Goal: Task Accomplishment & Management: Use online tool/utility

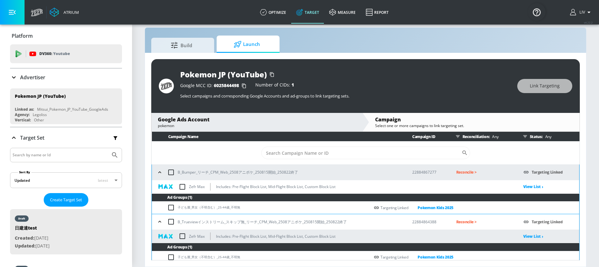
scroll to position [35, 0]
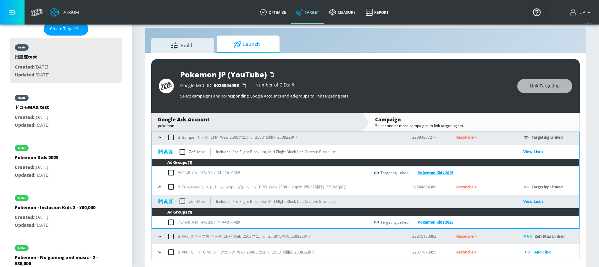
click at [438, 172] on link "Pokemon Kids 2025" at bounding box center [430, 172] width 45 height 7
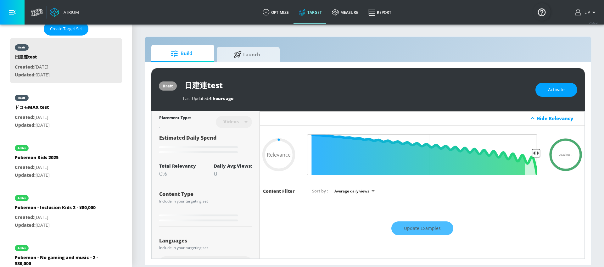
type input "0.05"
click at [83, 158] on div "active Pokemon Kids [DATE] Created: [DATE] Updated: [DATE]" at bounding box center [66, 161] width 112 height 45
type input "Pokemon Kids 2025"
type input "channels"
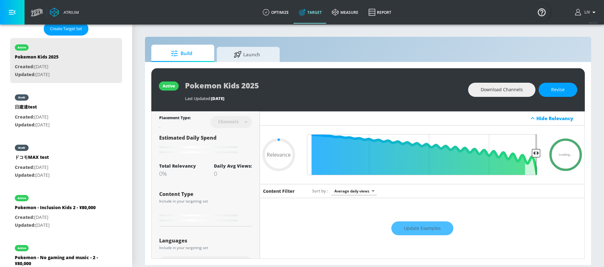
type input "0.69"
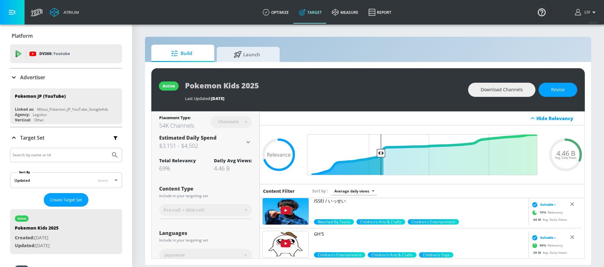
click at [22, 37] on p "Platform" at bounding box center [22, 35] width 21 height 7
click at [39, 82] on div "Advertiser" at bounding box center [66, 78] width 112 height 18
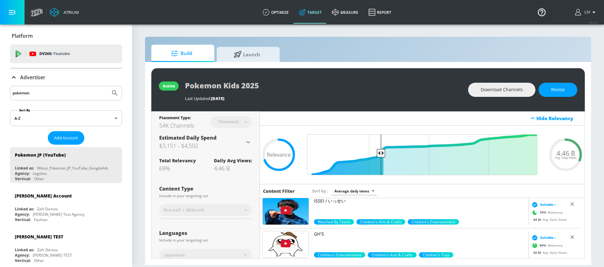
click at [53, 96] on input "pokemon" at bounding box center [60, 93] width 95 height 8
type input "liv"
click at [108, 86] on button "Submit Search" at bounding box center [115, 93] width 14 height 14
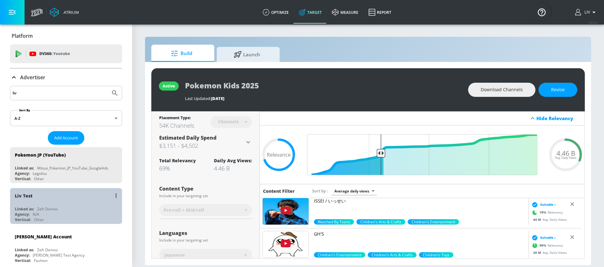
click at [74, 192] on div "Liv Test" at bounding box center [68, 195] width 106 height 15
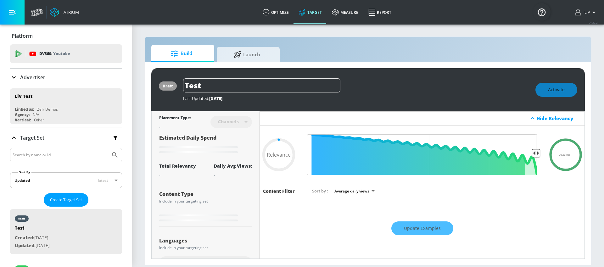
type input "0.6"
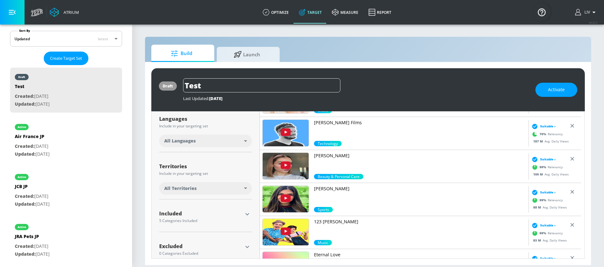
scroll to position [106, 0]
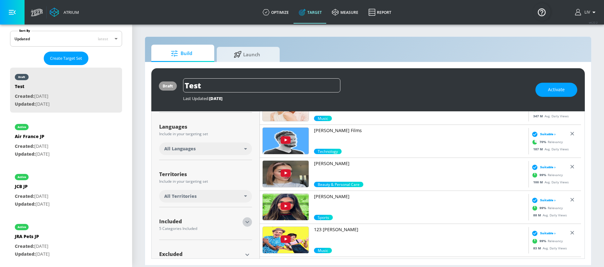
click at [244, 221] on icon "button" at bounding box center [247, 222] width 8 height 8
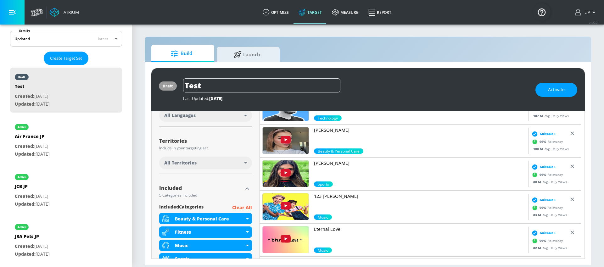
scroll to position [198, 0]
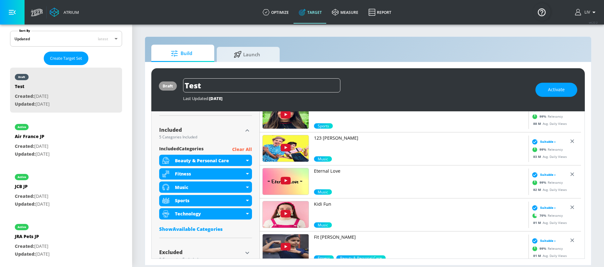
click at [245, 149] on p "Clear All" at bounding box center [242, 150] width 20 height 8
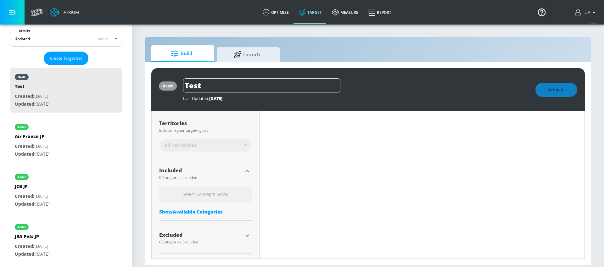
click at [200, 209] on div "Show Available Categories" at bounding box center [205, 212] width 93 height 6
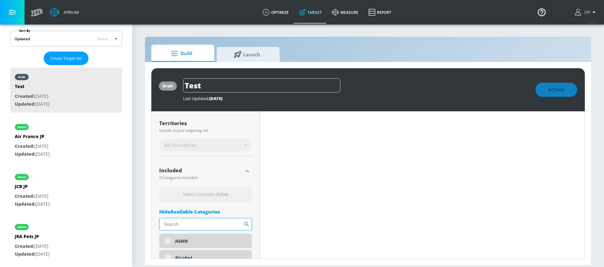
scroll to position [157, 0]
click at [196, 220] on input "Sort By" at bounding box center [201, 224] width 84 height 13
type input "w"
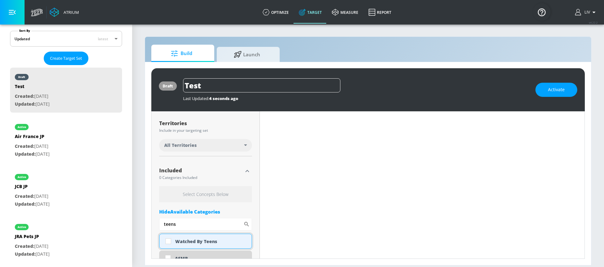
type input "teens"
click at [187, 242] on div "Watched By Teens" at bounding box center [211, 241] width 72 height 6
checkbox input "true"
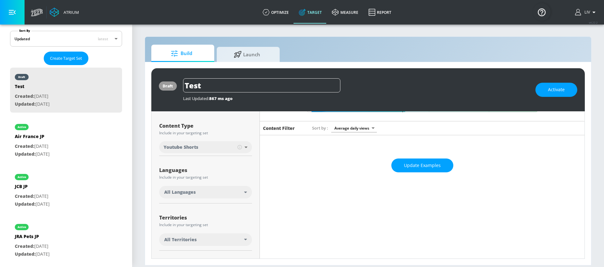
scroll to position [63, 0]
click at [231, 149] on body "Atrium optimize Target measure Report optimize Target measure Report v 4.22.2 L…" at bounding box center [302, 133] width 604 height 267
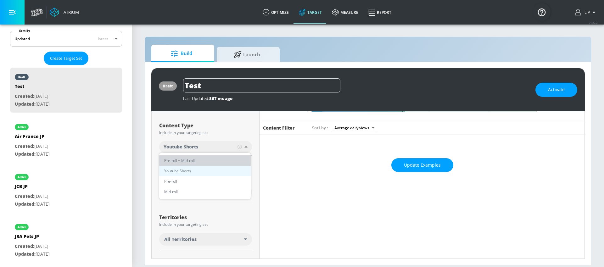
click at [195, 163] on li "Pre-roll + Mid-roll" at bounding box center [205, 160] width 92 height 10
type input "standard"
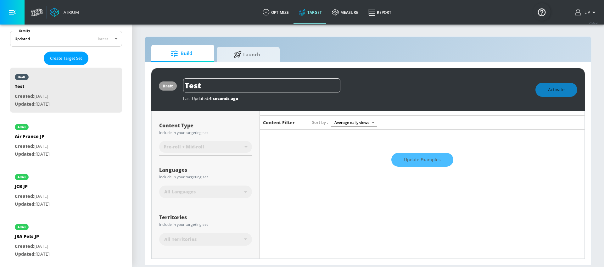
click at [230, 192] on div "All Languages" at bounding box center [204, 192] width 80 height 6
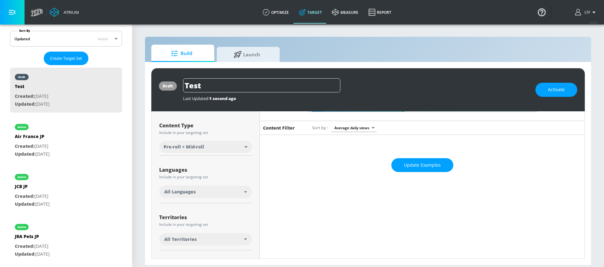
click at [241, 192] on div "All Languages" at bounding box center [204, 192] width 80 height 6
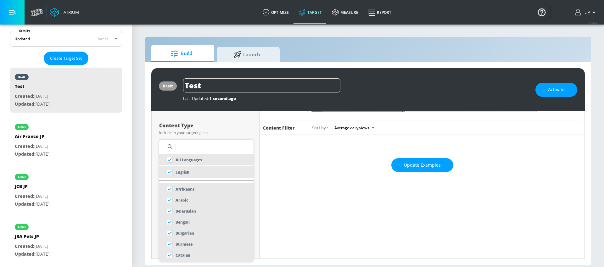
click at [211, 147] on input "text" at bounding box center [210, 147] width 71 height 8
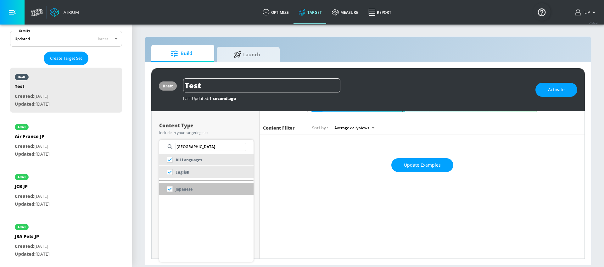
type input "japan"
click at [175, 190] on input "checkbox" at bounding box center [169, 188] width 11 height 11
checkbox input "false"
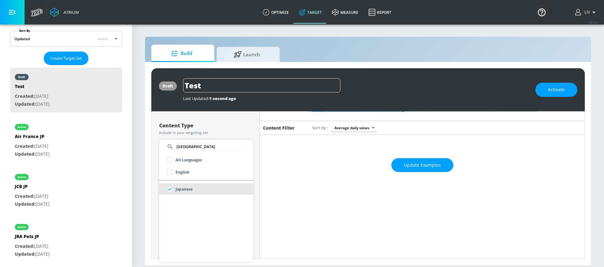
click at [231, 120] on div at bounding box center [302, 133] width 604 height 267
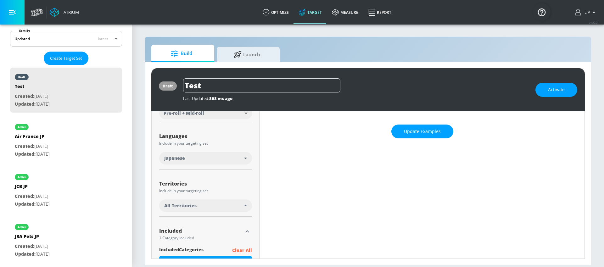
scroll to position [115, 0]
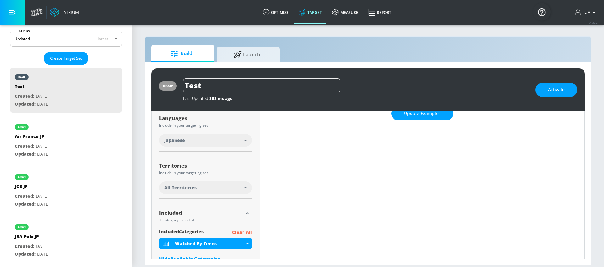
click at [243, 194] on div "All Territories" at bounding box center [205, 188] width 93 height 14
click at [245, 187] on icon at bounding box center [245, 188] width 3 height 2
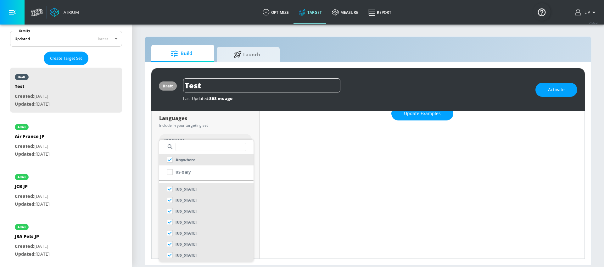
click at [215, 145] on input "text" at bounding box center [210, 147] width 71 height 8
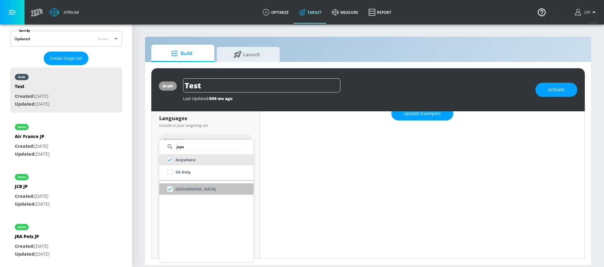
type input "japa"
click at [216, 192] on li "[GEOGRAPHIC_DATA]" at bounding box center [206, 188] width 94 height 11
checkbox input "false"
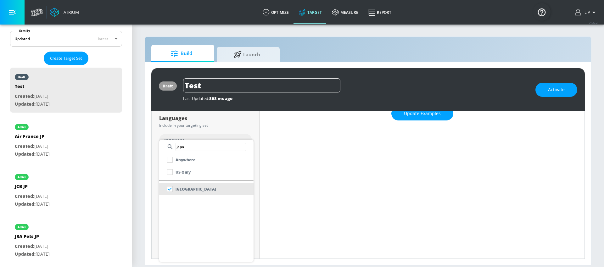
click at [232, 125] on div at bounding box center [302, 133] width 604 height 267
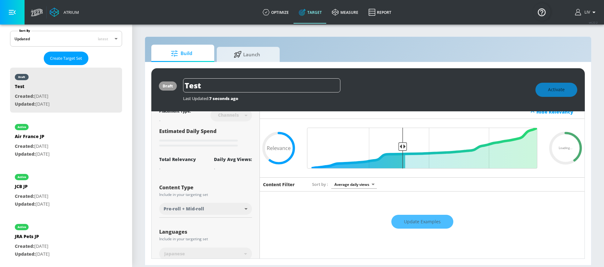
scroll to position [0, 0]
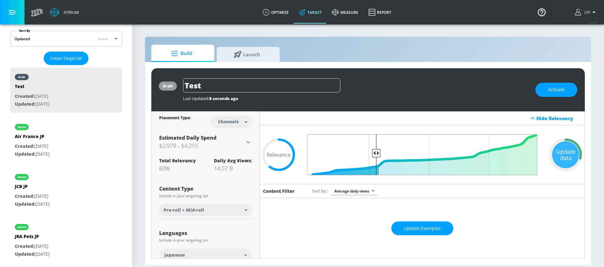
drag, startPoint x: 398, startPoint y: 154, endPoint x: 373, endPoint y: 163, distance: 26.9
click at [373, 163] on input "Final Threshold" at bounding box center [422, 154] width 237 height 41
drag, startPoint x: 374, startPoint y: 155, endPoint x: 367, endPoint y: 159, distance: 8.0
click at [367, 159] on input "Final Threshold" at bounding box center [422, 154] width 237 height 41
click at [371, 153] on input "Final Threshold" at bounding box center [422, 154] width 237 height 41
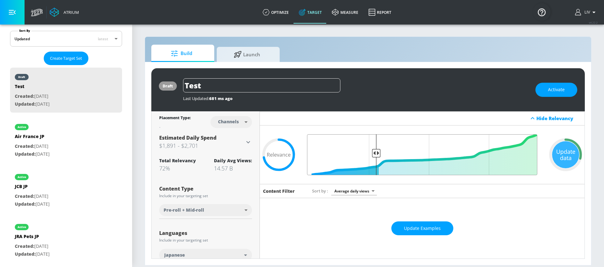
type input "0.71"
click at [374, 153] on input "Final Threshold" at bounding box center [422, 154] width 237 height 41
click at [544, 87] on button "Activate" at bounding box center [556, 90] width 42 height 14
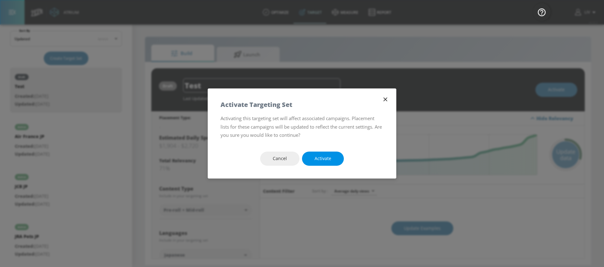
click at [334, 159] on button "Activate" at bounding box center [323, 159] width 42 height 14
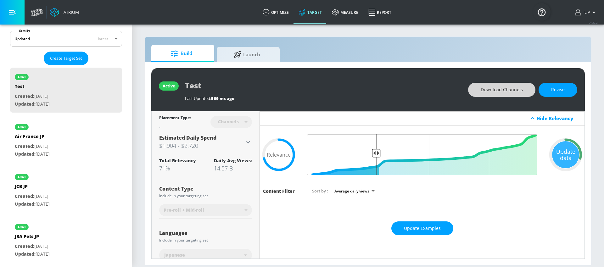
click at [478, 92] on button "Download Channels" at bounding box center [501, 90] width 67 height 14
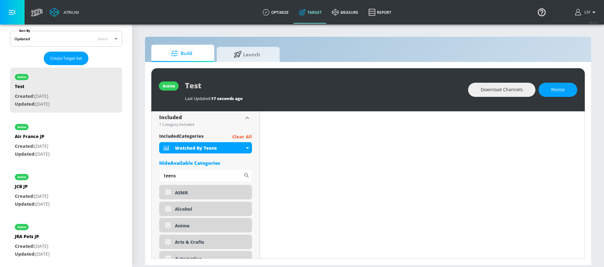
scroll to position [209, 0]
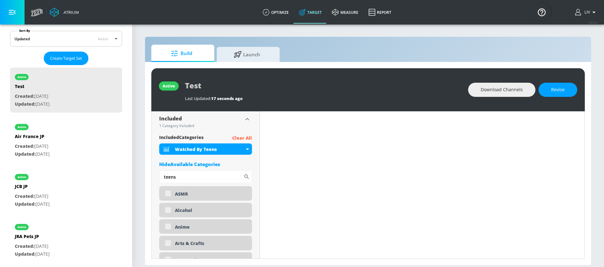
click at [197, 174] on input "teens" at bounding box center [201, 176] width 84 height 13
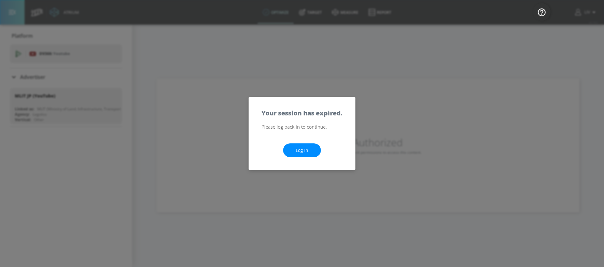
click at [312, 156] on link "Log In" at bounding box center [302, 150] width 38 height 14
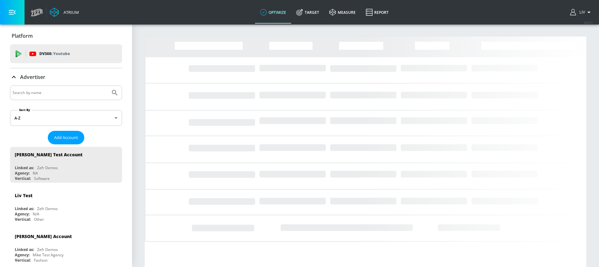
click at [64, 92] on input "Search by name" at bounding box center [60, 93] width 95 height 8
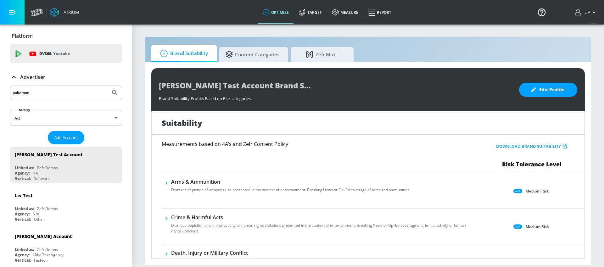
type input "pokemon"
click at [108, 86] on button "Submit Search" at bounding box center [115, 93] width 14 height 14
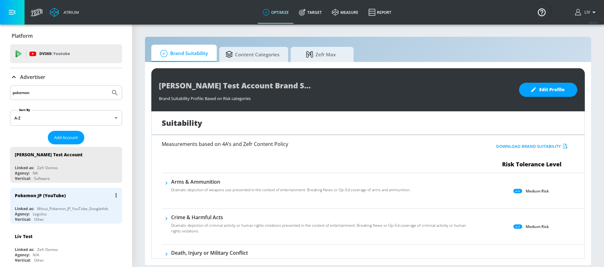
click at [76, 199] on div "Pokemon JP (YouTube)" at bounding box center [68, 195] width 106 height 15
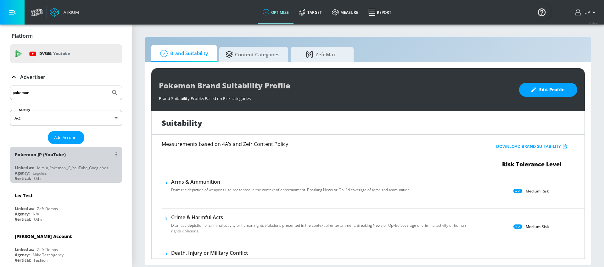
click at [66, 168] on div "Mitsui_Pokemon_JP_YouTube_GoogleAds" at bounding box center [72, 167] width 71 height 5
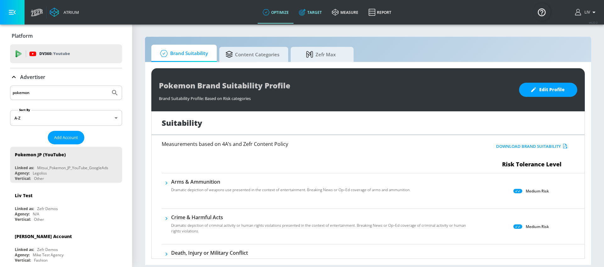
click at [307, 18] on link "Target" at bounding box center [310, 12] width 33 height 23
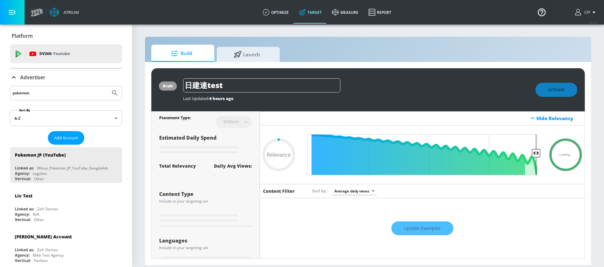
type input "0.05"
click at [249, 57] on span "Launch" at bounding box center [247, 53] width 48 height 15
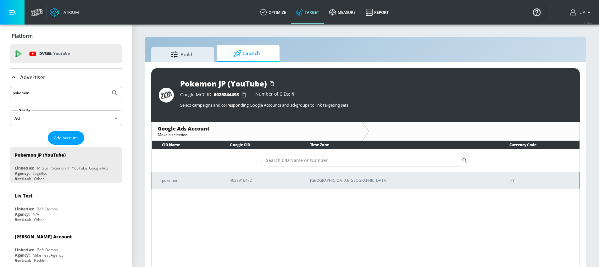
click at [253, 181] on td "4028916472" at bounding box center [260, 180] width 80 height 17
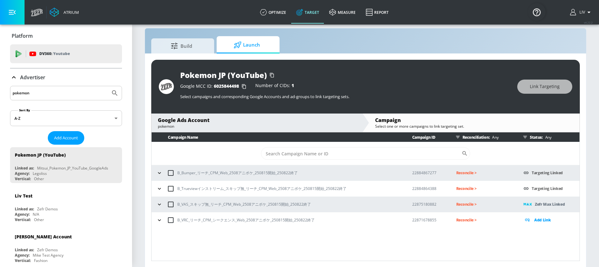
scroll to position [9, 0]
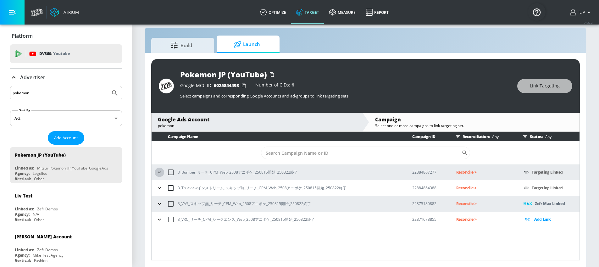
click at [162, 174] on icon "button" at bounding box center [159, 172] width 6 height 6
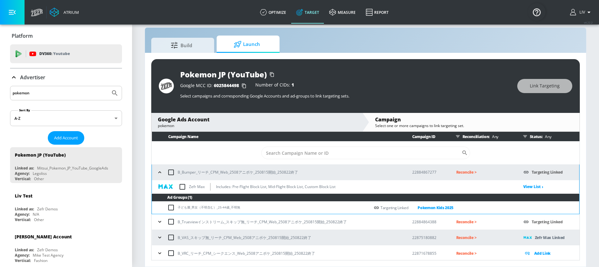
scroll to position [1, 0]
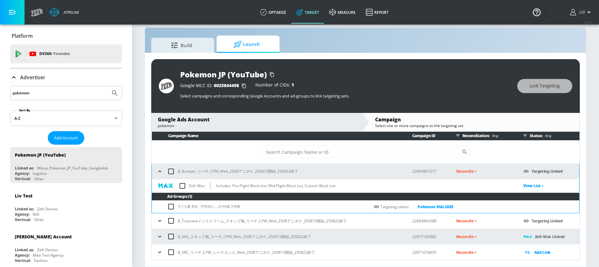
click at [171, 171] on input "checkbox" at bounding box center [170, 171] width 13 height 13
checkbox input "true"
click at [441, 205] on link "Pokemon Kids 2025" at bounding box center [430, 206] width 45 height 7
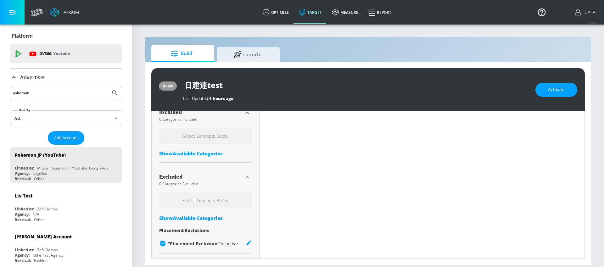
type input "0.84"
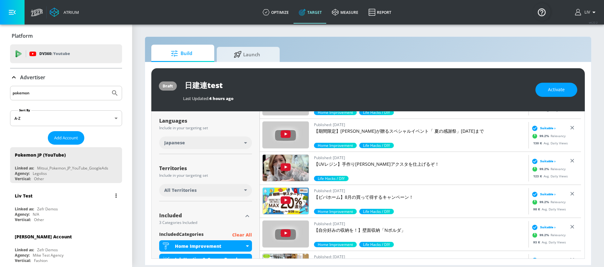
scroll to position [56, 0]
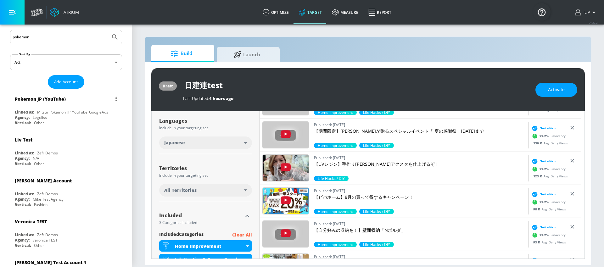
click at [75, 97] on div "Pokemon JP (YouTube)" at bounding box center [68, 98] width 106 height 15
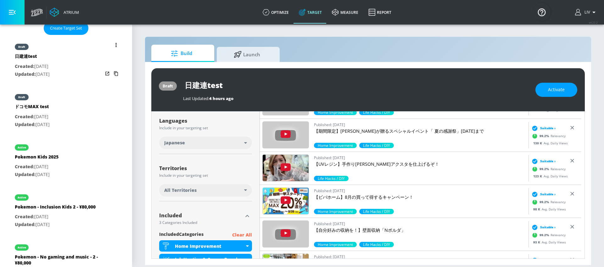
scroll to position [191, 0]
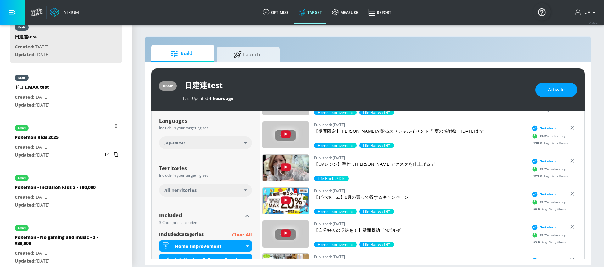
click at [71, 150] on div "active Pokemon Kids [DATE] Created: [DATE] Updated: [DATE]" at bounding box center [66, 141] width 112 height 45
type input "Pokemon Kids 2025"
type input "channels"
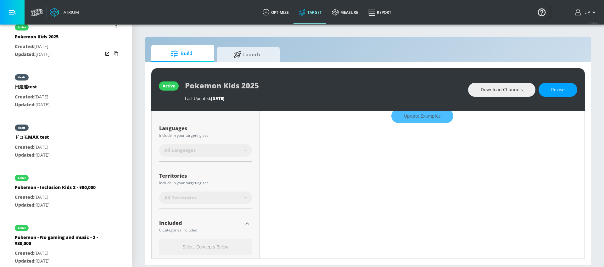
scroll to position [120, 0]
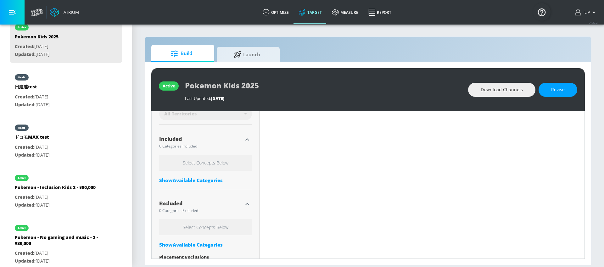
type input "0.69"
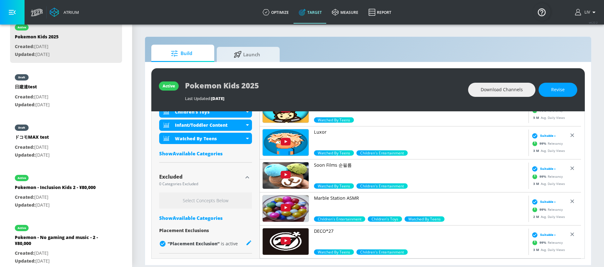
scroll to position [0, 0]
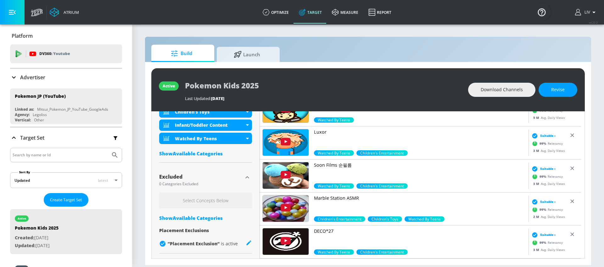
click at [32, 76] on p "Advertiser" at bounding box center [32, 77] width 25 height 7
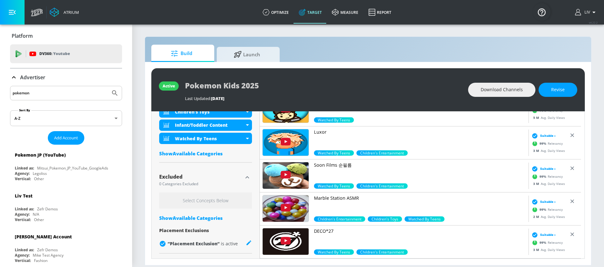
click at [58, 97] on div "pokemon" at bounding box center [66, 93] width 112 height 14
click at [60, 95] on input "pokemon" at bounding box center [60, 93] width 95 height 8
type input "liv test"
click at [108, 86] on button "Submit Search" at bounding box center [115, 93] width 14 height 14
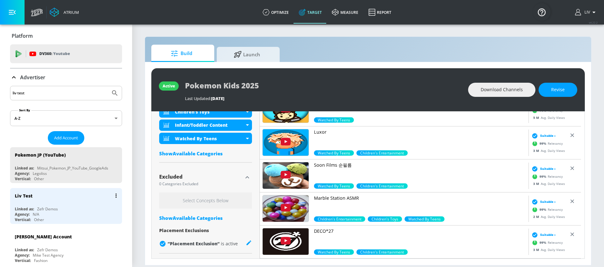
click at [55, 191] on div "Liv Test" at bounding box center [68, 195] width 106 height 15
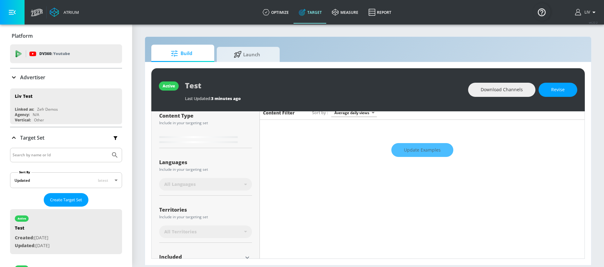
type input "0.71"
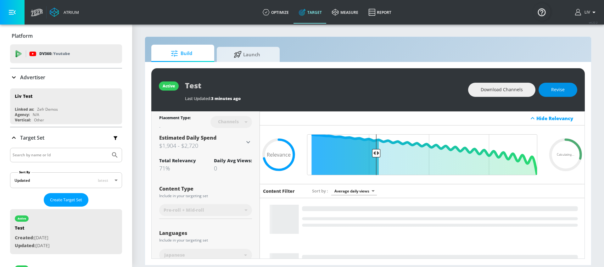
click at [564, 85] on button "Revise" at bounding box center [557, 90] width 39 height 14
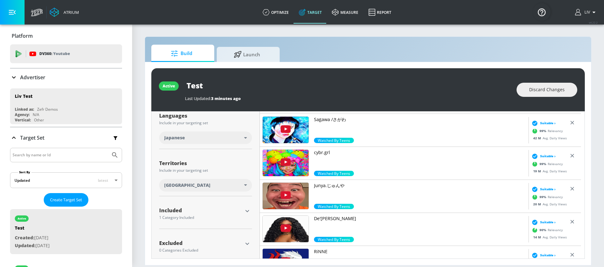
scroll to position [125, 0]
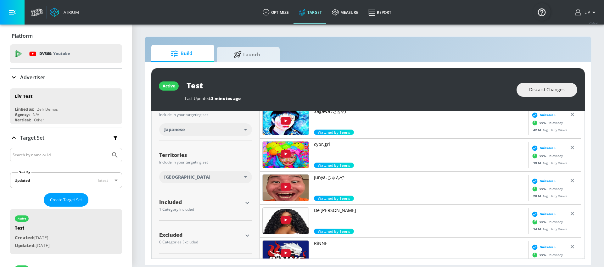
click at [246, 204] on icon "button" at bounding box center [247, 203] width 8 height 8
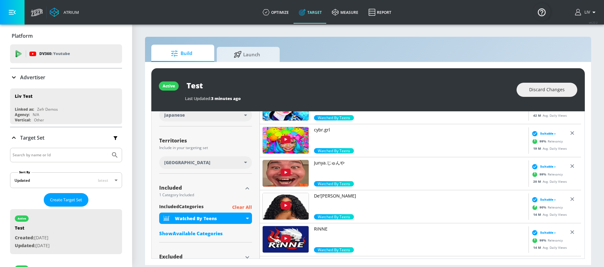
scroll to position [162, 0]
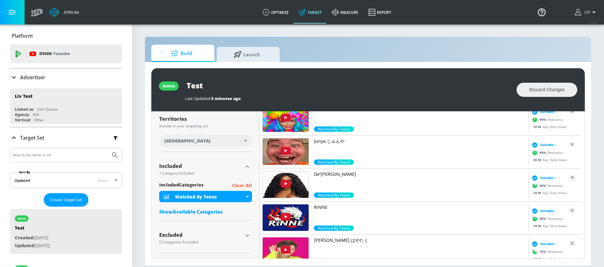
click at [203, 210] on div "Show Available Categories" at bounding box center [205, 212] width 93 height 6
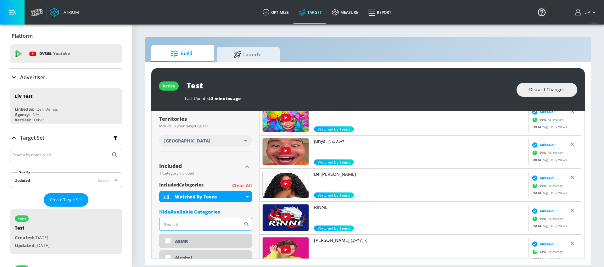
click at [203, 226] on input "Sort By" at bounding box center [201, 224] width 84 height 13
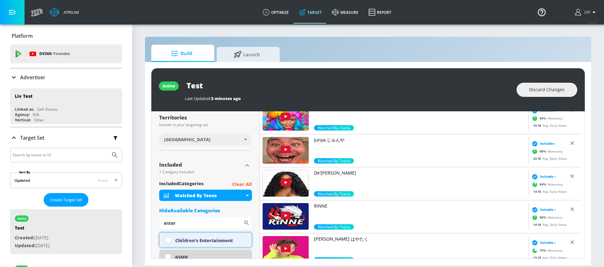
type input "enter"
click at [202, 238] on div "Children's Entertainment" at bounding box center [211, 240] width 72 height 6
checkbox input "true"
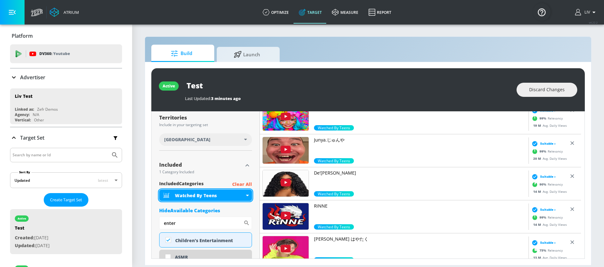
click at [248, 195] on div "Watched By Teens" at bounding box center [205, 195] width 93 height 11
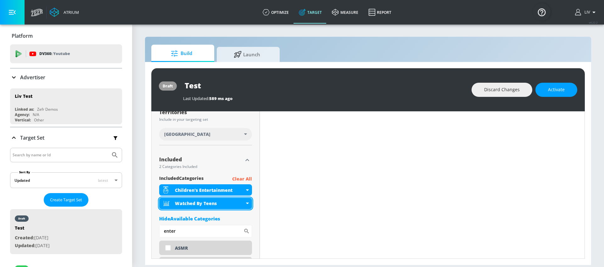
click at [247, 207] on div "Watched By Teens" at bounding box center [205, 203] width 93 height 11
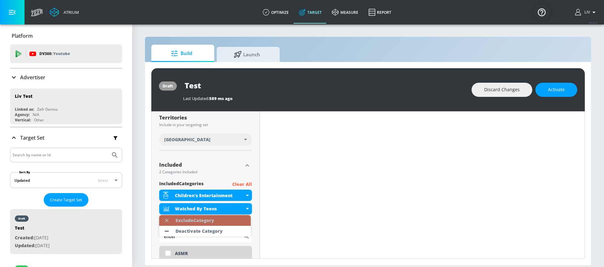
click at [233, 221] on li "Exclude Category" at bounding box center [205, 220] width 92 height 11
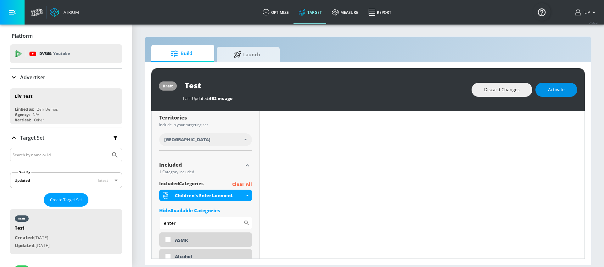
click at [546, 92] on button "Activate" at bounding box center [556, 90] width 42 height 14
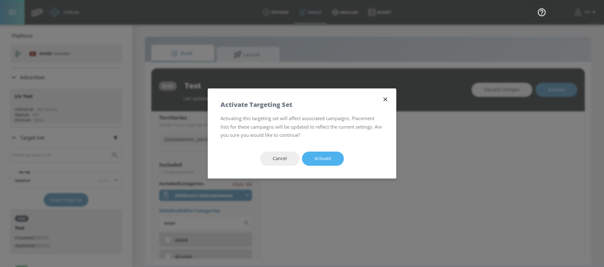
click at [319, 162] on span "Activate" at bounding box center [323, 159] width 17 height 8
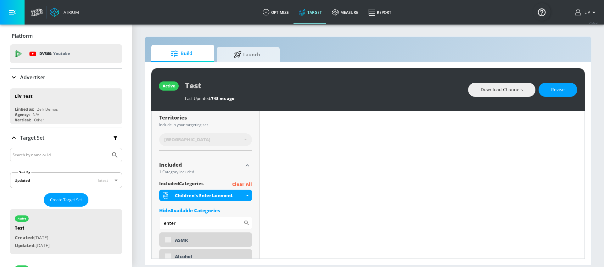
scroll to position [0, 0]
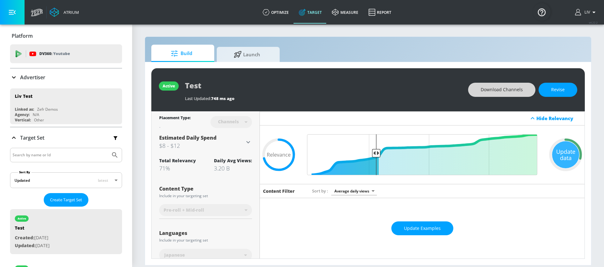
click at [490, 92] on span "Download Channels" at bounding box center [502, 90] width 42 height 8
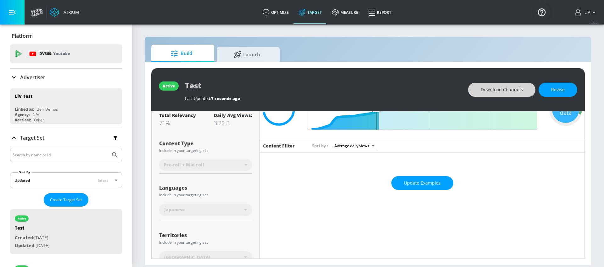
scroll to position [71, 0]
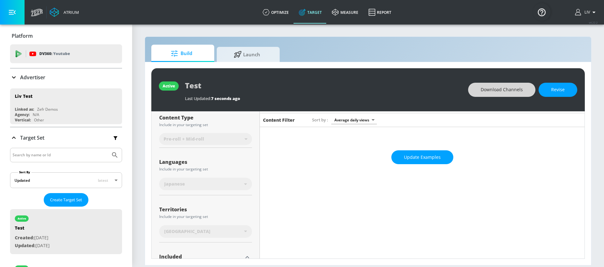
click at [74, 75] on div "Advertiser" at bounding box center [66, 78] width 112 height 8
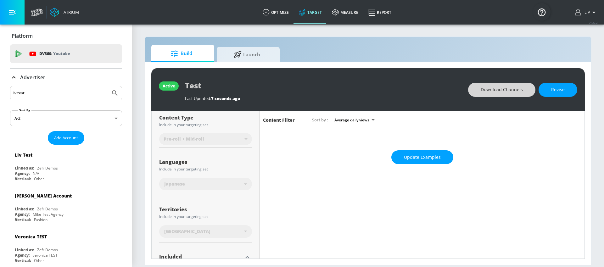
click at [67, 89] on input "liv test" at bounding box center [60, 93] width 95 height 8
type input "pokemon"
click at [108, 86] on button "Submit Search" at bounding box center [115, 93] width 14 height 14
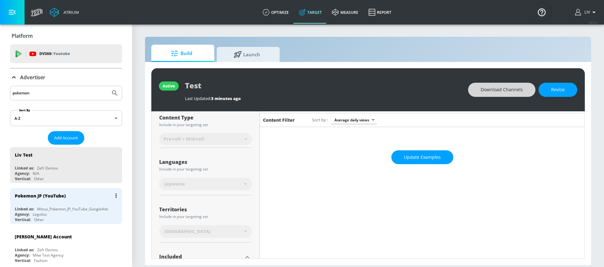
click at [92, 195] on div "Pokemon JP (YouTube)" at bounding box center [68, 195] width 106 height 15
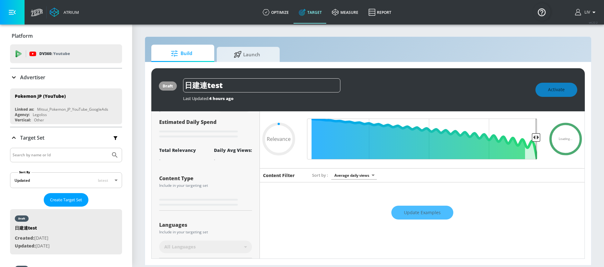
scroll to position [22, 0]
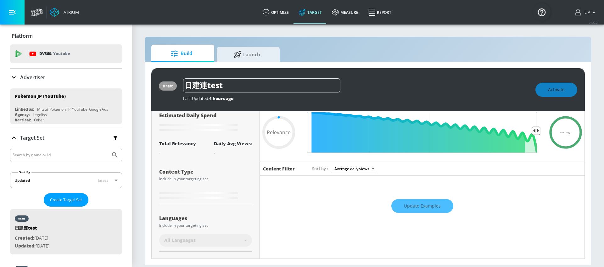
type input "0.84"
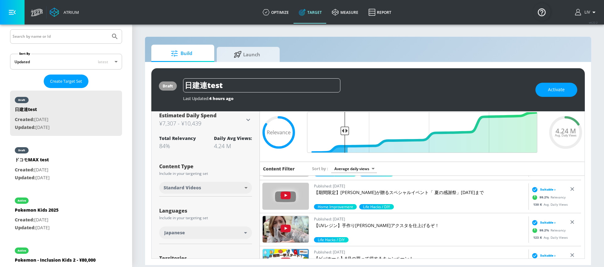
scroll to position [131, 0]
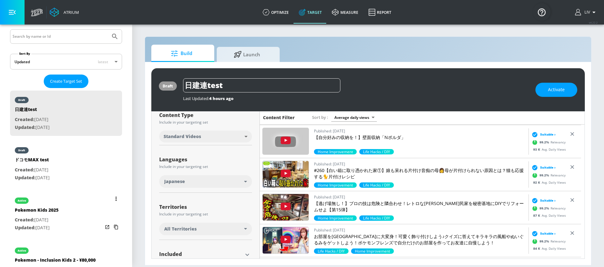
click at [80, 206] on div "active Pokemon Kids [DATE] Created: [DATE] Updated: [DATE]" at bounding box center [66, 213] width 112 height 45
type input "Pokemon Kids 2025"
type input "channels"
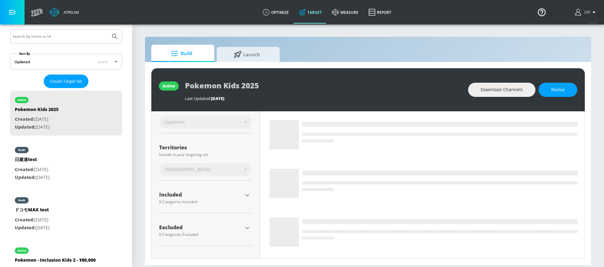
scroll to position [125, 0]
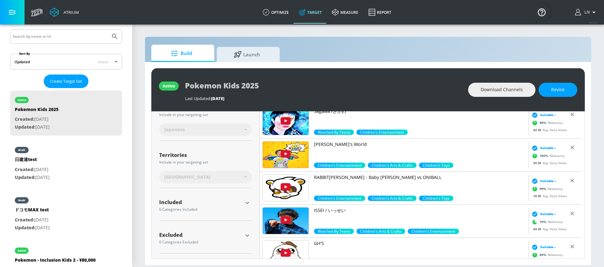
click at [247, 200] on icon "button" at bounding box center [247, 203] width 8 height 8
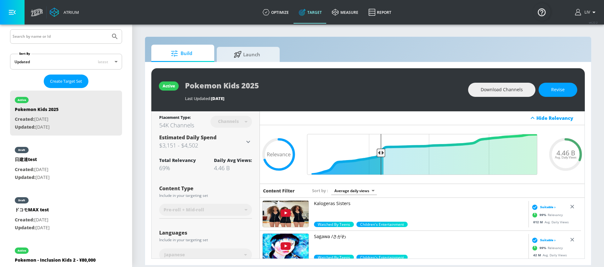
scroll to position [0, 0]
click at [378, 153] on input "Final Threshold" at bounding box center [422, 154] width 237 height 41
click at [553, 93] on span "Revise" at bounding box center [558, 90] width 14 height 8
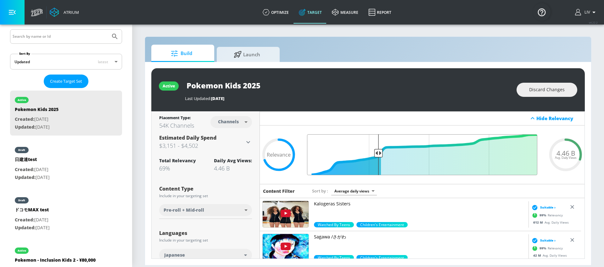
click at [376, 155] on input "Final Threshold" at bounding box center [422, 154] width 237 height 41
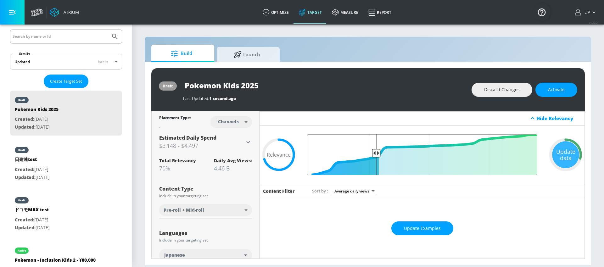
click at [373, 153] on input "Final Threshold" at bounding box center [422, 154] width 237 height 41
drag, startPoint x: 569, startPoint y: 93, endPoint x: 566, endPoint y: 95, distance: 3.2
click at [566, 95] on button "Activate" at bounding box center [556, 90] width 42 height 14
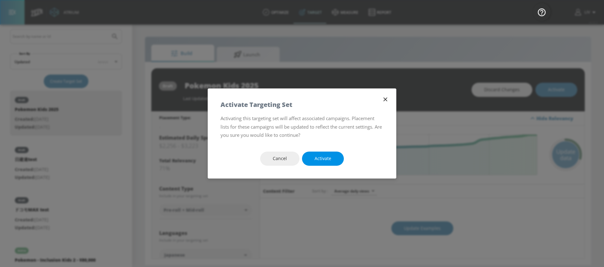
click at [338, 159] on button "Activate" at bounding box center [323, 159] width 42 height 14
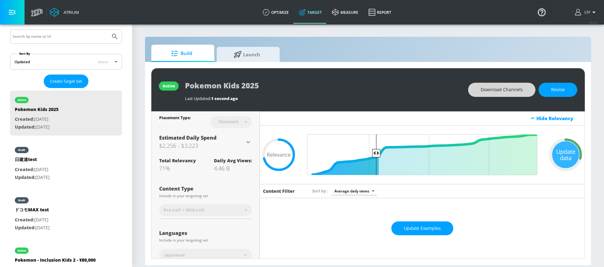
click at [488, 93] on span "Download Channels" at bounding box center [502, 90] width 42 height 8
click at [569, 88] on button "Revise" at bounding box center [557, 90] width 39 height 14
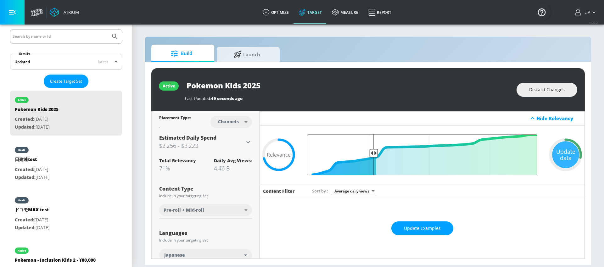
drag, startPoint x: 375, startPoint y: 153, endPoint x: 371, endPoint y: 153, distance: 3.6
click at [371, 153] on input "Final Threshold" at bounding box center [422, 154] width 237 height 41
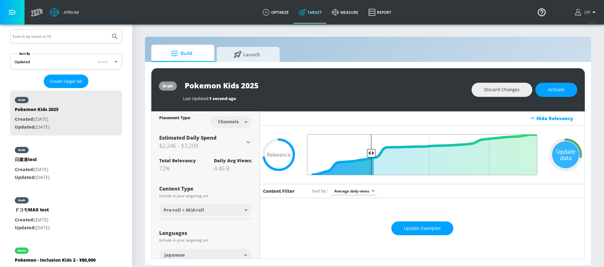
click at [370, 154] on input "Final Threshold" at bounding box center [422, 154] width 237 height 41
drag, startPoint x: 370, startPoint y: 154, endPoint x: 365, endPoint y: 155, distance: 4.2
click at [365, 155] on input "Final Threshold" at bounding box center [422, 154] width 237 height 41
type input "0.75"
click at [364, 155] on input "Final Threshold" at bounding box center [422, 154] width 237 height 41
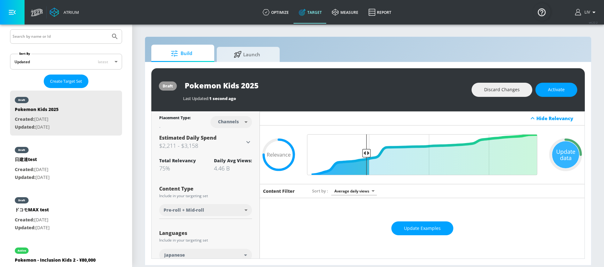
click at [558, 98] on div "draft Pokemon Kids [DATE] Last Updated: 1 second ago Discard Changes Activate" at bounding box center [367, 89] width 433 height 43
click at [561, 89] on span "Activate" at bounding box center [556, 90] width 17 height 8
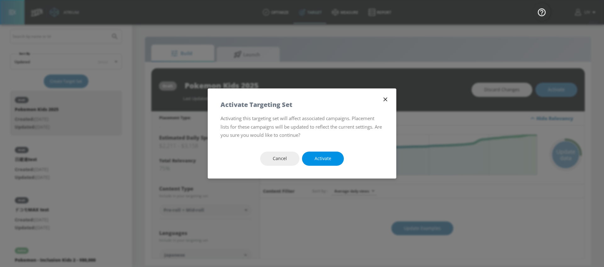
click at [317, 155] on span "Activate" at bounding box center [323, 159] width 17 height 8
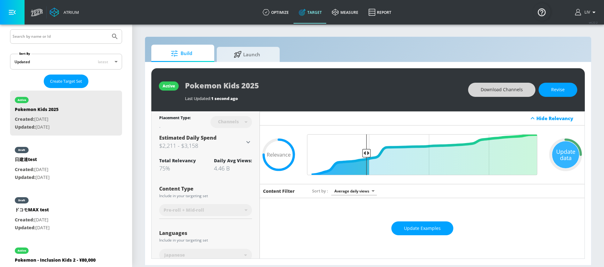
click at [485, 91] on span "Download Channels" at bounding box center [502, 90] width 42 height 8
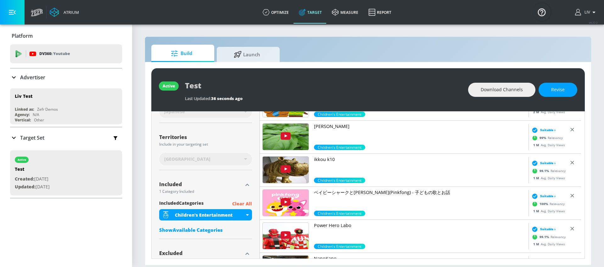
scroll to position [149, 0]
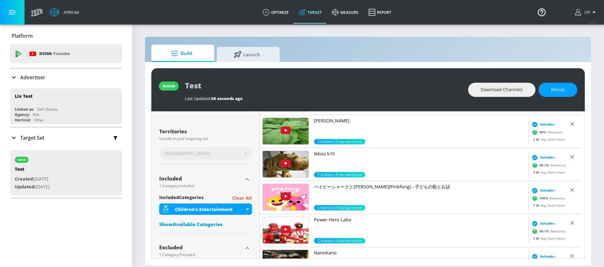
click at [245, 200] on p "Clear All" at bounding box center [242, 198] width 20 height 8
click at [236, 199] on p "Clear All" at bounding box center [242, 198] width 20 height 8
click at [207, 222] on div "Show Available Categories" at bounding box center [205, 224] width 93 height 6
click at [552, 92] on span "Revise" at bounding box center [558, 90] width 14 height 8
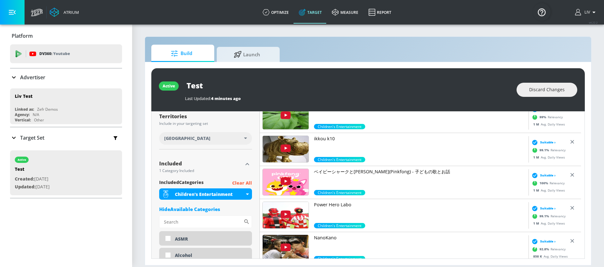
click at [247, 183] on p "Clear All" at bounding box center [242, 183] width 20 height 8
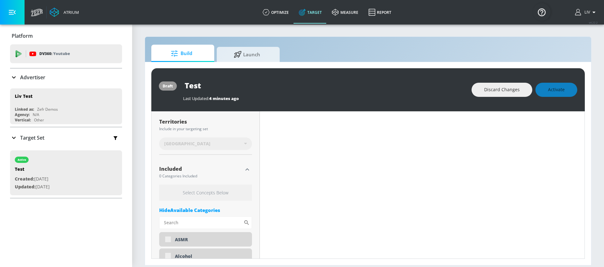
scroll to position [170, 0]
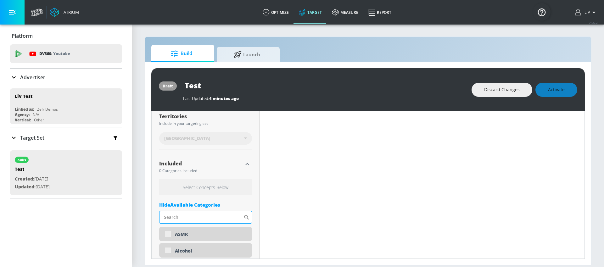
click at [202, 218] on input "Sort By" at bounding box center [201, 217] width 84 height 13
type input "back to"
click at [193, 232] on div "Back to School" at bounding box center [211, 234] width 72 height 6
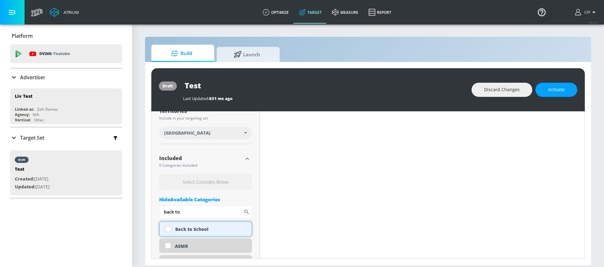
scroll to position [164, 0]
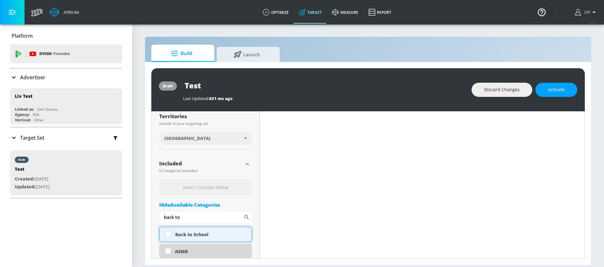
click at [170, 235] on input "checkbox" at bounding box center [168, 234] width 11 height 11
checkbox input "true"
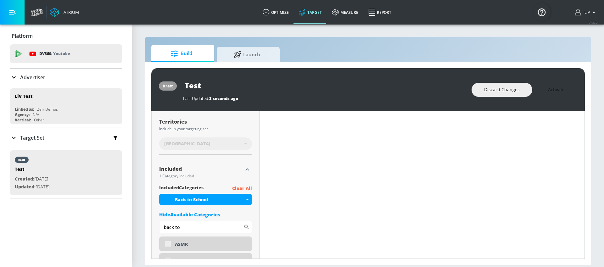
scroll to position [170, 0]
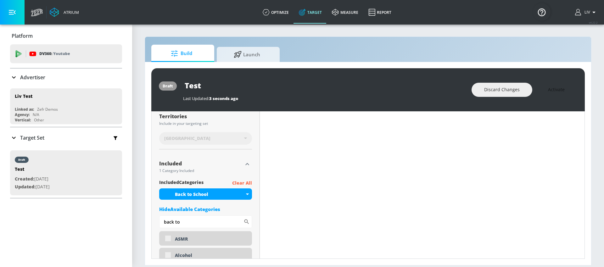
click at [555, 90] on div "Discard Changes Activate" at bounding box center [524, 90] width 106 height 14
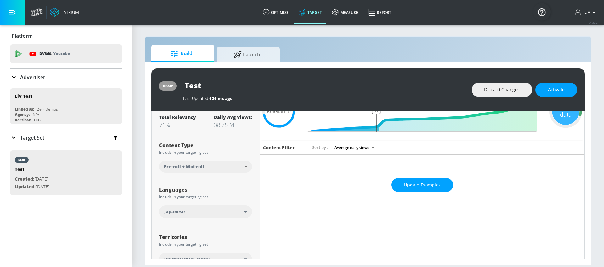
scroll to position [0, 0]
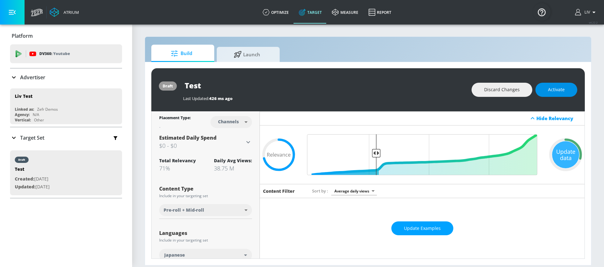
click at [546, 95] on button "Activate" at bounding box center [556, 90] width 42 height 14
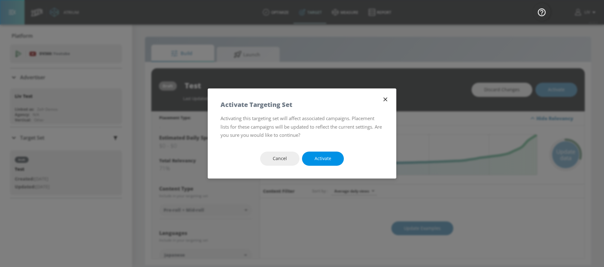
click at [336, 154] on button "Activate" at bounding box center [323, 159] width 42 height 14
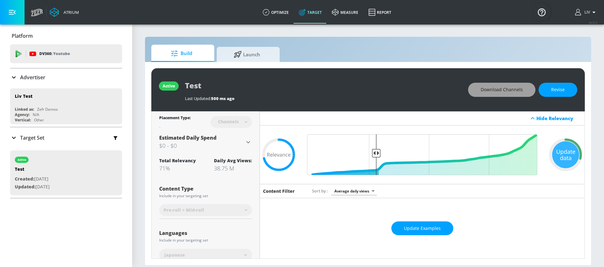
click at [521, 87] on span "Download Channels" at bounding box center [502, 90] width 42 height 8
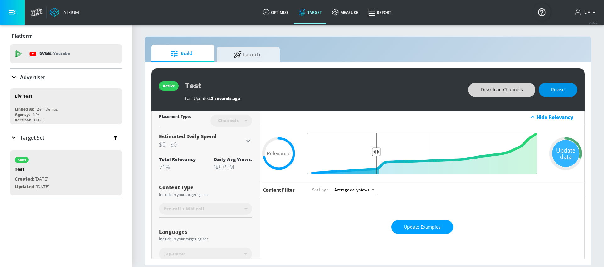
click at [566, 90] on button "Revise" at bounding box center [557, 90] width 39 height 14
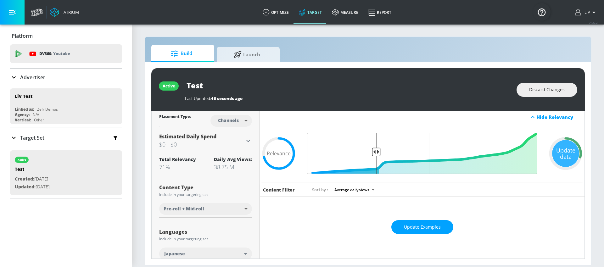
scroll to position [130, 0]
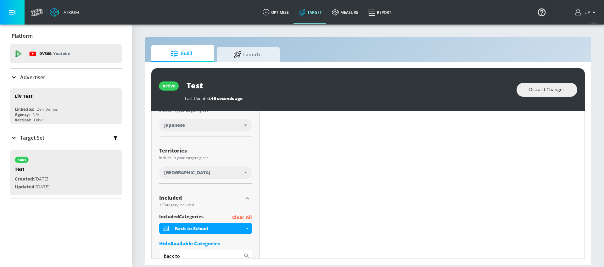
click at [246, 217] on p "Clear All" at bounding box center [242, 218] width 20 height 8
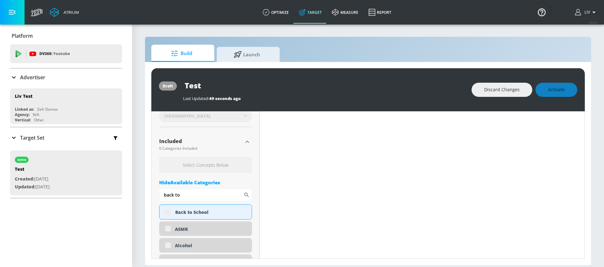
scroll to position [192, 0]
click at [200, 193] on input "back to" at bounding box center [201, 194] width 84 height 13
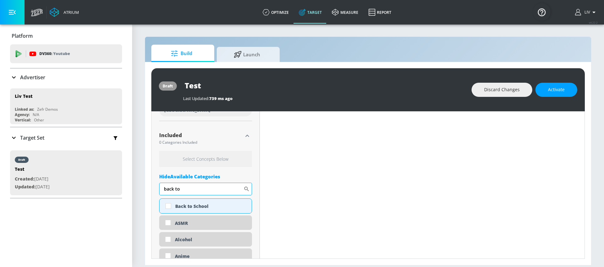
scroll to position [187, 0]
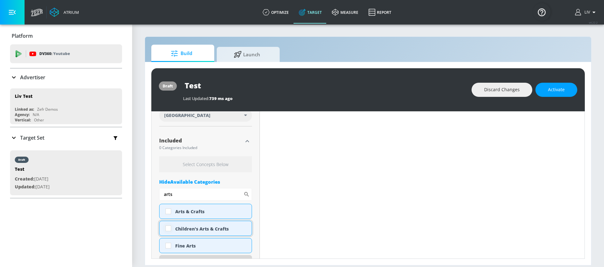
type input "arts"
click at [170, 228] on input "checkbox" at bounding box center [168, 228] width 11 height 11
checkbox input "true"
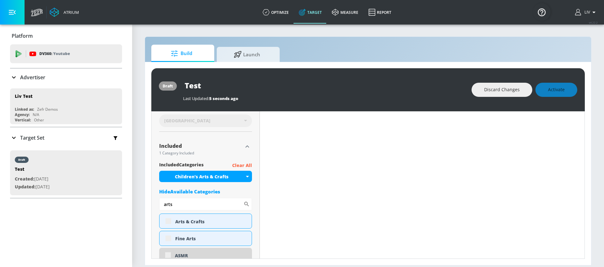
scroll to position [192, 0]
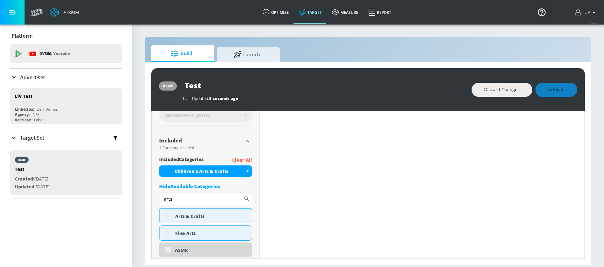
click at [562, 87] on div "Discard Changes Activate" at bounding box center [524, 90] width 106 height 14
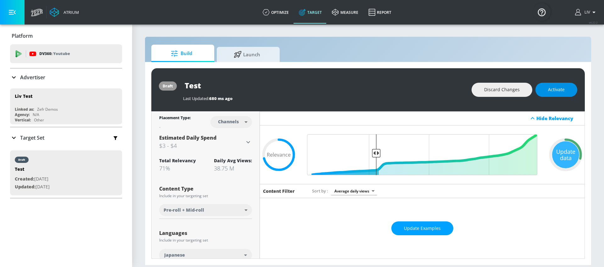
click at [556, 94] on button "Activate" at bounding box center [556, 90] width 42 height 14
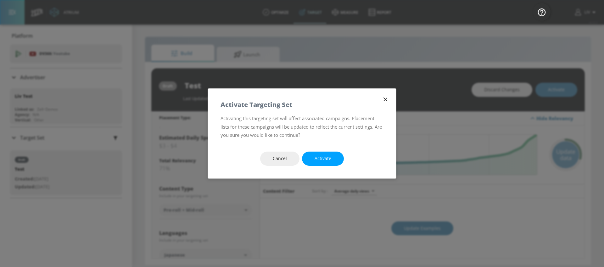
click at [345, 157] on div "Cancel Activate" at bounding box center [302, 158] width 188 height 39
click at [335, 159] on button "Activate" at bounding box center [323, 159] width 42 height 14
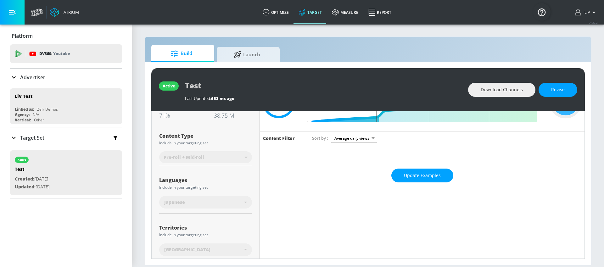
scroll to position [12, 0]
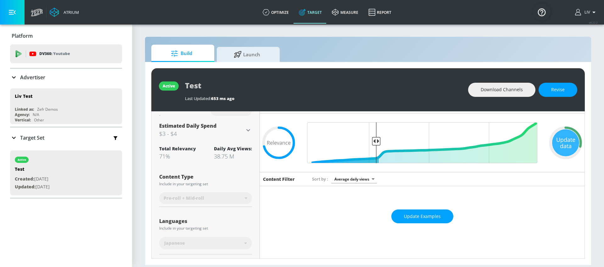
click at [483, 98] on div "active Test Last Updated: 653 ms ago Download Channels Revise" at bounding box center [367, 89] width 433 height 43
click at [485, 95] on button "Download Channels" at bounding box center [501, 90] width 67 height 14
click at [570, 91] on button "Revise" at bounding box center [557, 90] width 39 height 14
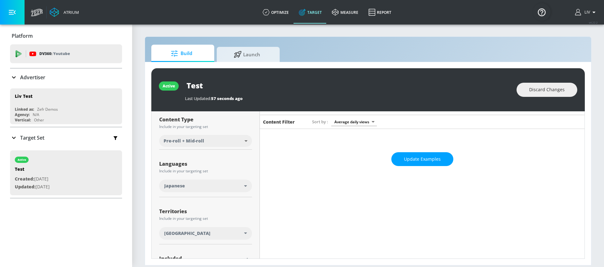
scroll to position [112, 0]
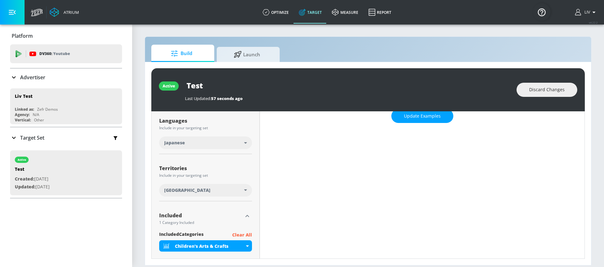
click at [239, 232] on p "Clear All" at bounding box center [242, 235] width 20 height 8
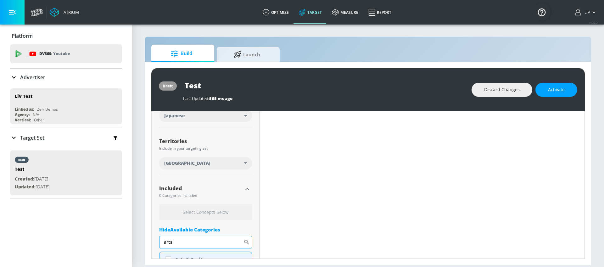
scroll to position [146, 0]
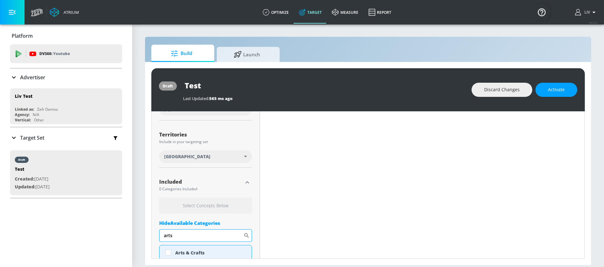
click at [186, 242] on input "arts" at bounding box center [201, 235] width 84 height 13
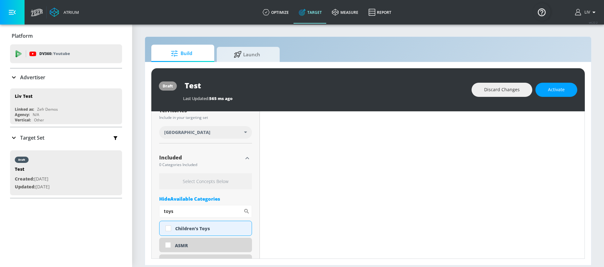
scroll to position [198, 0]
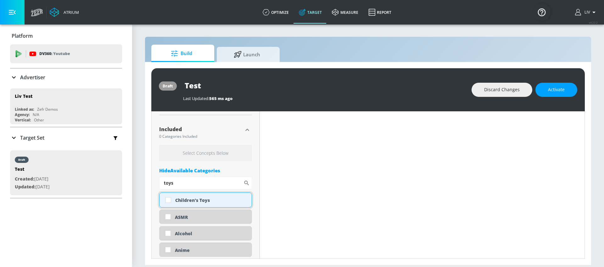
type input "toys"
click at [184, 205] on div "Children's Toys" at bounding box center [205, 199] width 93 height 15
checkbox input "true"
click at [569, 85] on button "Activate" at bounding box center [556, 90] width 42 height 14
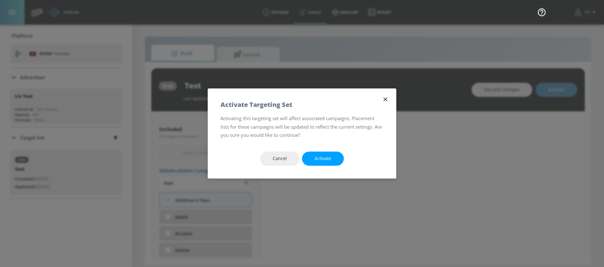
scroll to position [204, 0]
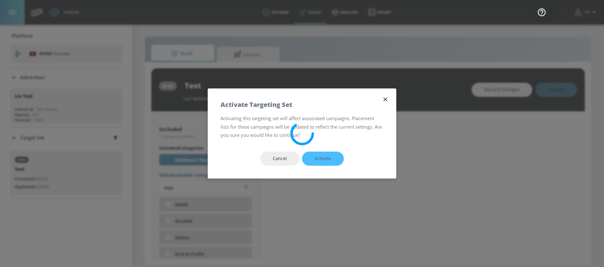
click at [336, 155] on div "Cancel Activate" at bounding box center [302, 158] width 188 height 39
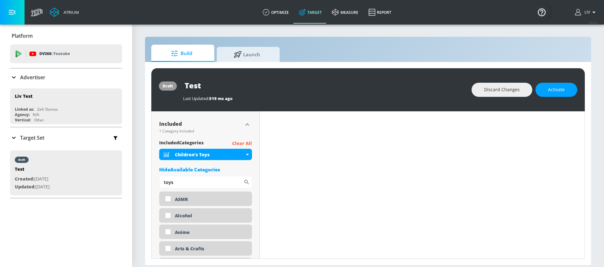
scroll to position [198, 0]
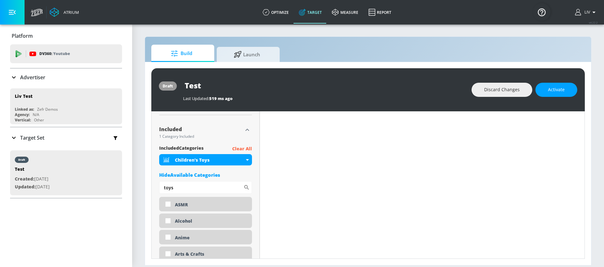
click at [579, 93] on div "draft Test Last Updated: 519 ms ago Discard Changes Activate" at bounding box center [367, 89] width 433 height 43
click at [564, 92] on span "Activate" at bounding box center [556, 90] width 17 height 8
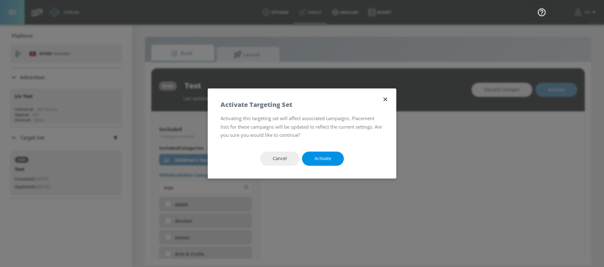
click at [320, 159] on span "Activate" at bounding box center [323, 159] width 17 height 8
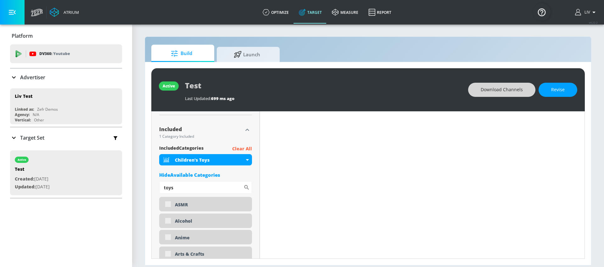
click at [491, 83] on button "Download Channels" at bounding box center [501, 90] width 67 height 14
click at [208, 188] on input "toys" at bounding box center [201, 187] width 84 height 13
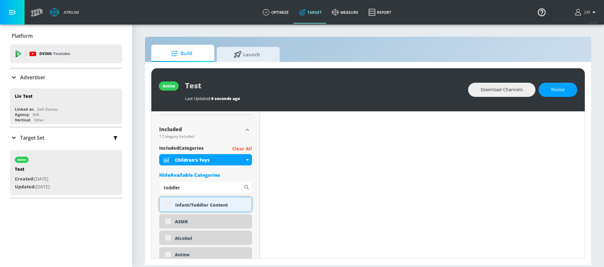
type input "toddler"
click at [214, 202] on div "Infant/Toddler Content" at bounding box center [211, 205] width 72 height 6
click at [169, 203] on div "Infant/Toddler Content" at bounding box center [205, 204] width 93 height 15
click at [236, 149] on p "Clear All" at bounding box center [242, 149] width 20 height 8
click at [241, 149] on p "Clear All" at bounding box center [242, 149] width 20 height 8
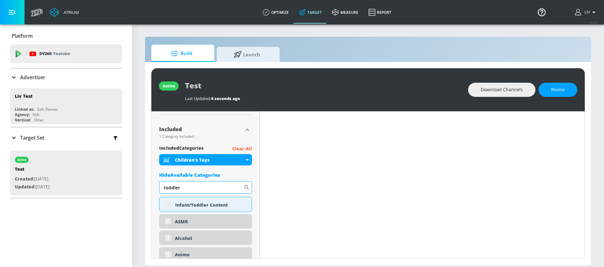
click at [215, 186] on input "toddler" at bounding box center [201, 187] width 84 height 13
click at [197, 187] on input "toddler" at bounding box center [201, 187] width 84 height 13
click at [240, 149] on p "Clear All" at bounding box center [242, 149] width 20 height 8
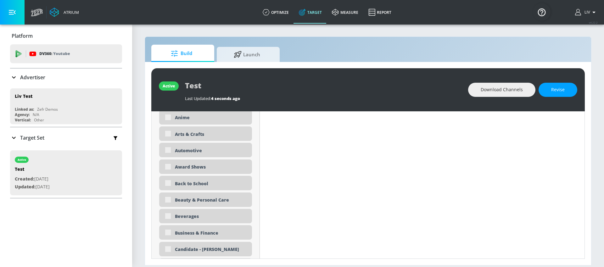
scroll to position [335, 0]
click at [545, 95] on button "Revise" at bounding box center [557, 90] width 39 height 14
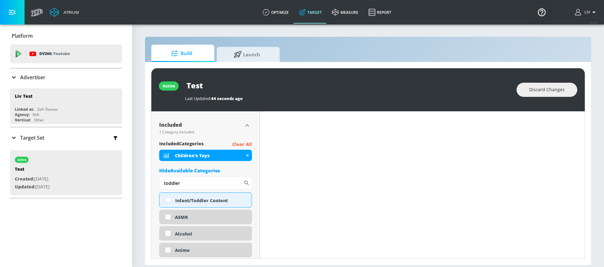
click at [248, 142] on p "Clear All" at bounding box center [242, 145] width 20 height 8
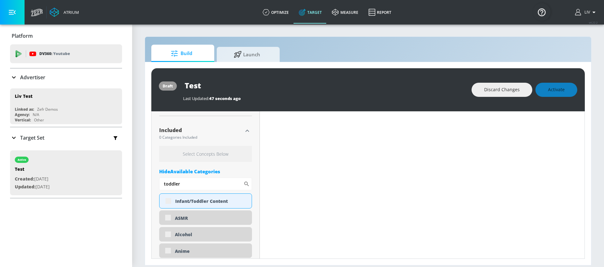
scroll to position [208, 0]
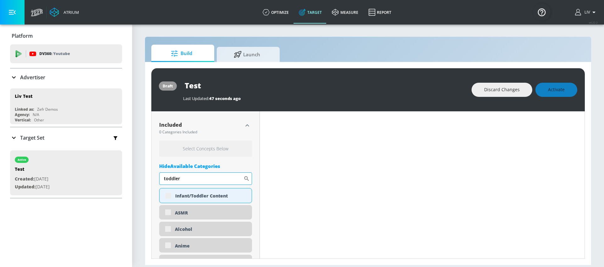
click at [222, 173] on input "toddler" at bounding box center [201, 178] width 84 height 13
click at [168, 194] on input "checkbox" at bounding box center [168, 195] width 11 height 11
checkbox input "true"
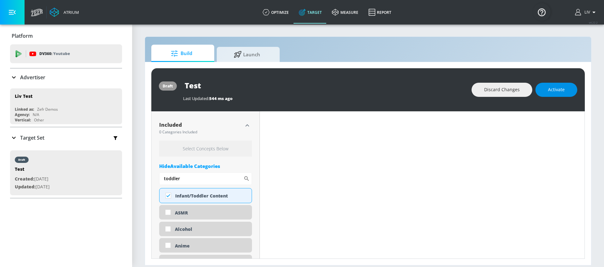
click at [556, 87] on span "Activate" at bounding box center [556, 90] width 17 height 8
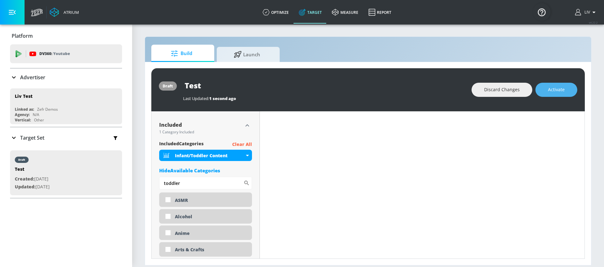
click at [570, 91] on button "Activate" at bounding box center [556, 90] width 42 height 14
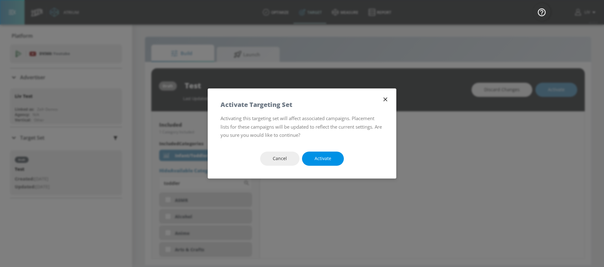
click at [322, 153] on button "Activate" at bounding box center [323, 159] width 42 height 14
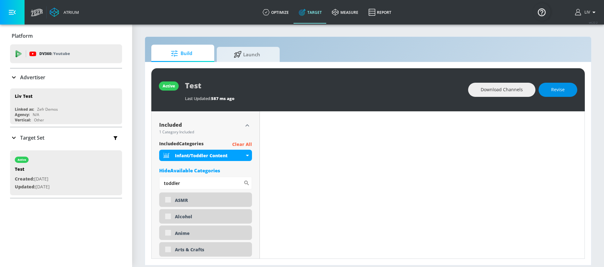
click at [564, 90] on span "Revise" at bounding box center [558, 90] width 14 height 8
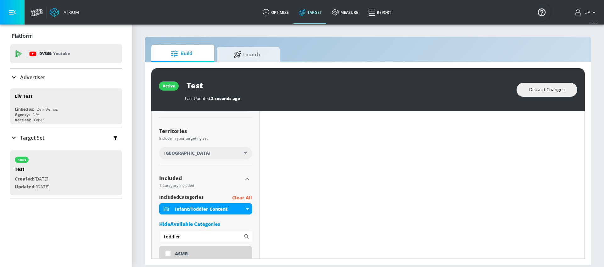
scroll to position [58, 0]
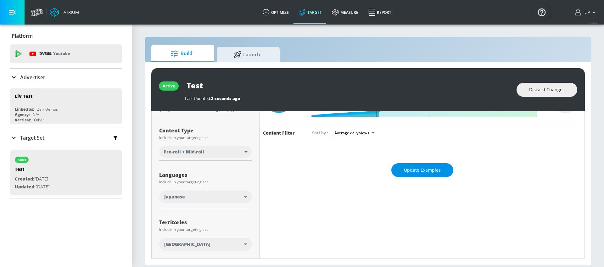
click at [419, 168] on span "Update Examples" at bounding box center [422, 170] width 37 height 8
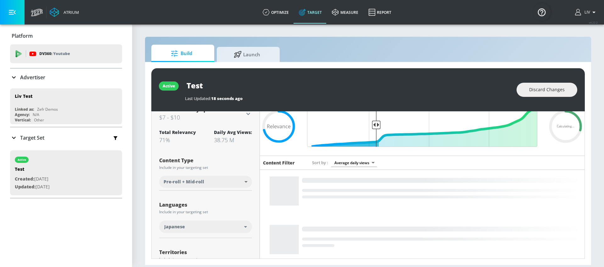
scroll to position [0, 0]
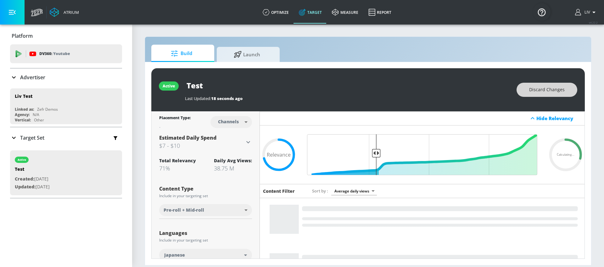
click at [534, 92] on span "Discard Changes" at bounding box center [547, 90] width 36 height 8
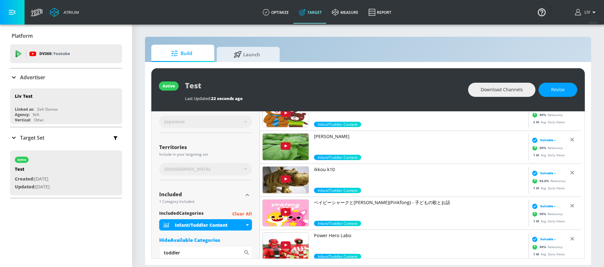
scroll to position [135, 0]
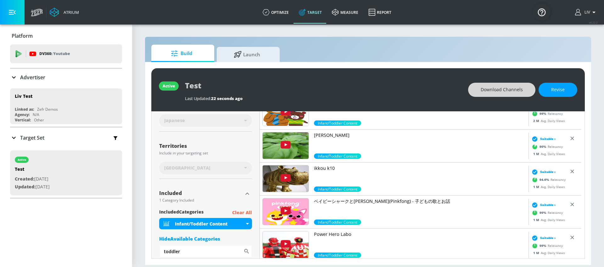
click at [475, 90] on button "Download Channels" at bounding box center [501, 90] width 67 height 14
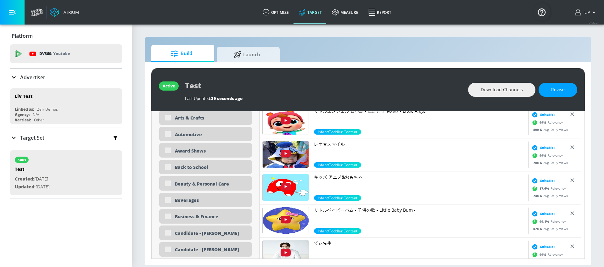
scroll to position [0, 0]
